Goal: Task Accomplishment & Management: Use online tool/utility

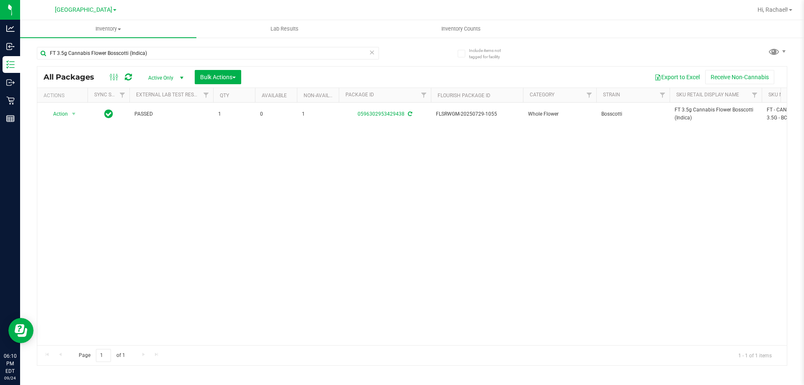
type input "FT 3.5g Cannabis Flower Bosscotti (Indica)"
click at [195, 44] on div "FT 3.5g Cannabis Flower Bosscotti (Indica)" at bounding box center [224, 52] width 375 height 27
click at [190, 56] on input "FT 3.5g Cannabis Flower Bosscotti (Indica)" at bounding box center [208, 53] width 342 height 13
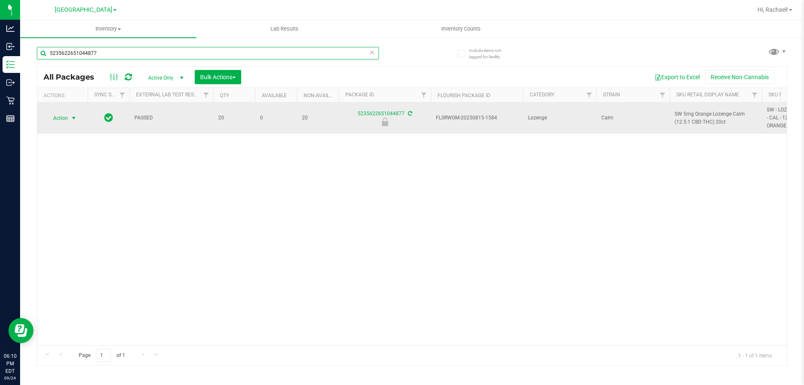
type input "5235622651044877"
click at [67, 115] on span "Action" at bounding box center [57, 118] width 23 height 12
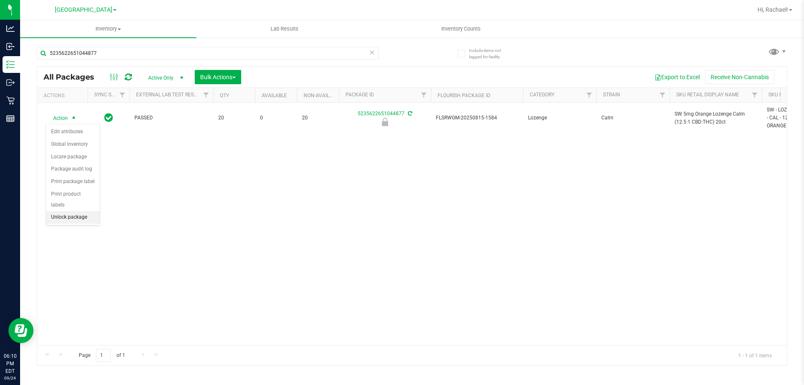
click at [71, 211] on li "Unlock package" at bounding box center [73, 217] width 54 height 13
